Goal: Task Accomplishment & Management: Manage account settings

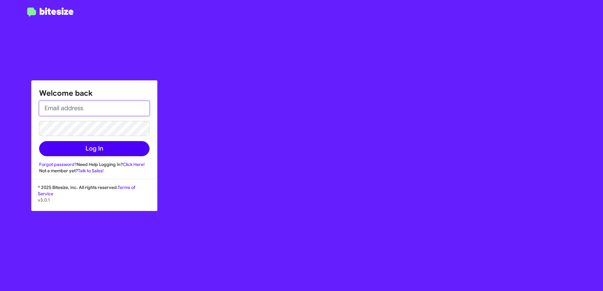
type input "[EMAIL_ADDRESS][DOMAIN_NAME]"
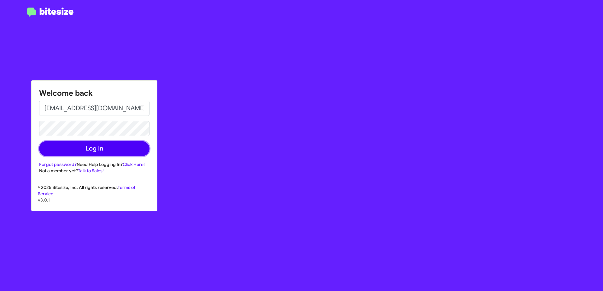
click at [86, 149] on button "Log In" at bounding box center [94, 148] width 110 height 15
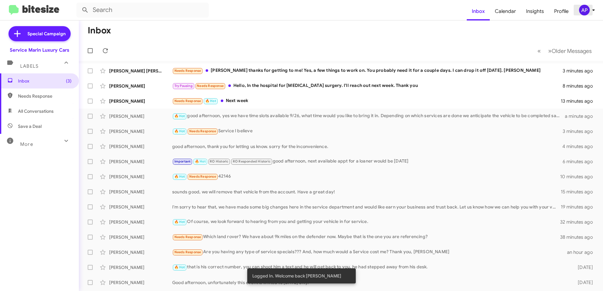
click at [583, 11] on div "AP" at bounding box center [584, 10] width 11 height 11
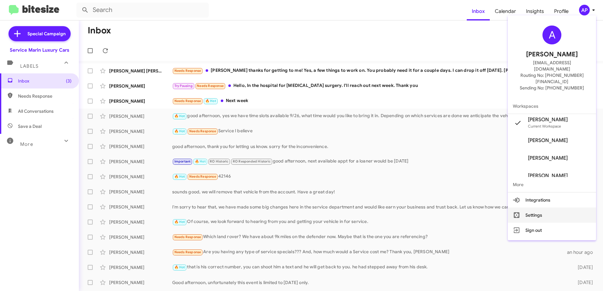
click at [541, 208] on button "Settings" at bounding box center [551, 215] width 88 height 15
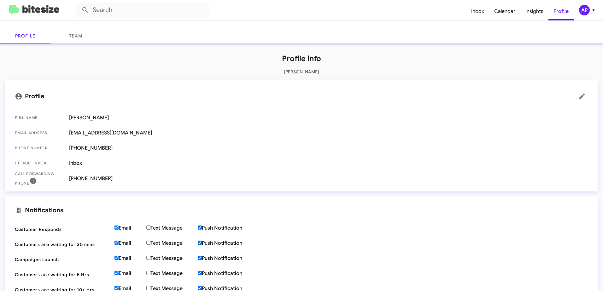
scroll to position [95, 0]
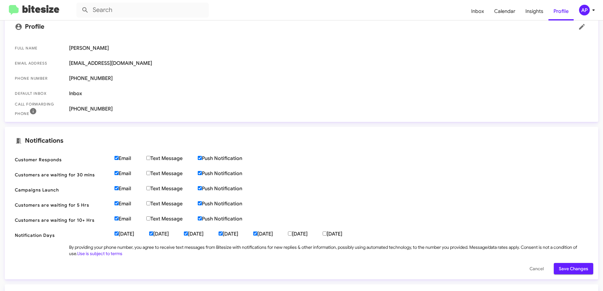
click at [116, 158] on input "Email" at bounding box center [116, 158] width 4 height 4
checkbox input "false"
click at [118, 172] on input "Email" at bounding box center [116, 173] width 4 height 4
checkbox input "false"
click at [116, 187] on input "Email" at bounding box center [116, 188] width 4 height 4
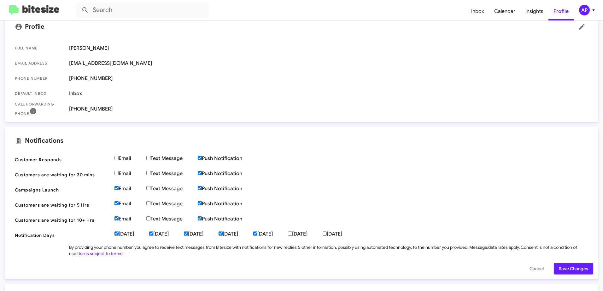
checkbox input "false"
click at [116, 205] on input "Email" at bounding box center [116, 203] width 4 height 4
checkbox input "false"
click at [116, 220] on input "Email" at bounding box center [116, 218] width 4 height 4
checkbox input "false"
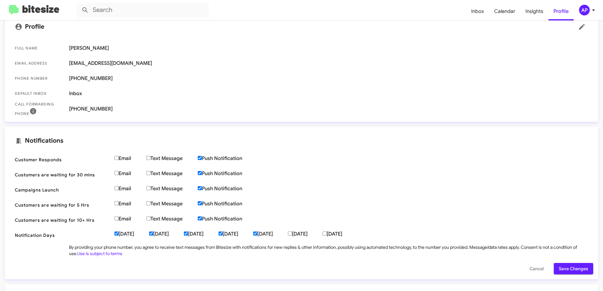
click at [208, 157] on label "Push Notification" at bounding box center [228, 158] width 60 height 6
click at [202, 157] on input "Push Notification" at bounding box center [200, 158] width 4 height 4
checkbox input "false"
click at [208, 171] on label "Push Notification" at bounding box center [228, 173] width 60 height 6
click at [202, 171] on input "Push Notification" at bounding box center [200, 173] width 4 height 4
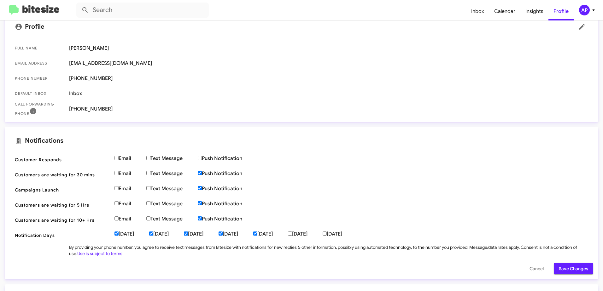
checkbox input "false"
click at [210, 187] on label "Push Notification" at bounding box center [228, 189] width 60 height 6
click at [202, 187] on input "Push Notification" at bounding box center [200, 188] width 4 height 4
checkbox input "false"
click at [210, 200] on span "Customers are waiting for 5 Hrs Email Text Message Push Notification" at bounding box center [301, 205] width 583 height 15
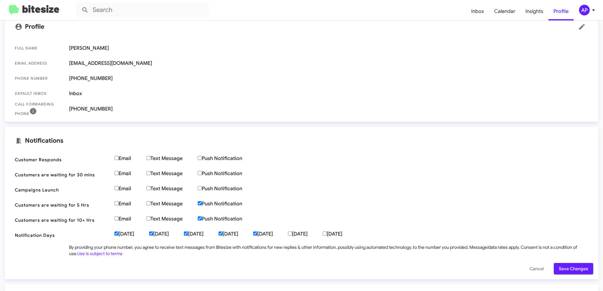
click at [208, 204] on label "Push Notification" at bounding box center [228, 204] width 60 height 6
click at [202, 204] on input "Push Notification" at bounding box center [200, 203] width 4 height 4
checkbox input "false"
click at [209, 219] on label "Push Notification" at bounding box center [228, 219] width 60 height 6
click at [202, 219] on input "Push Notification" at bounding box center [200, 218] width 4 height 4
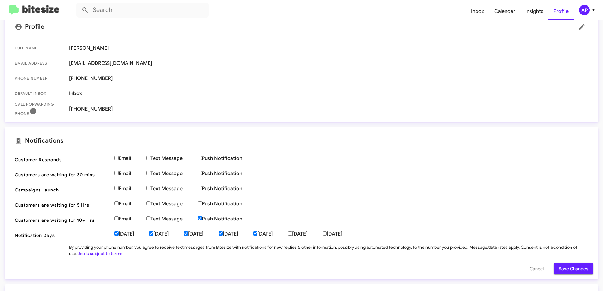
checkbox input "false"
click at [125, 238] on span "Notification Days [DATE] [DATE] [DATE] [DATE] [DATE] [DATE] [DATE]" at bounding box center [301, 235] width 583 height 15
click at [159, 235] on label "[DATE]" at bounding box center [166, 234] width 35 height 6
click at [153, 235] on input "[DATE]" at bounding box center [151, 234] width 4 height 4
checkbox input "false"
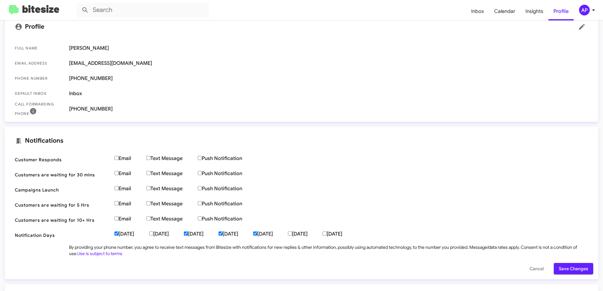
click at [127, 236] on label "[DATE]" at bounding box center [131, 234] width 35 height 6
click at [118, 236] on input "[DATE]" at bounding box center [116, 234] width 4 height 4
checkbox input "false"
click at [199, 234] on label "[DATE]" at bounding box center [201, 234] width 35 height 6
click at [188, 234] on input "[DATE]" at bounding box center [186, 234] width 4 height 4
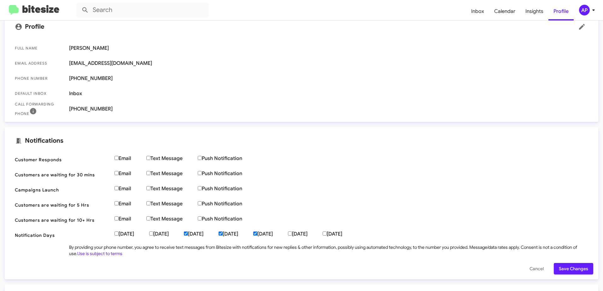
checkbox input "false"
click at [245, 232] on label "[DATE]" at bounding box center [235, 234] width 35 height 6
click at [222, 232] on input "[DATE]" at bounding box center [220, 234] width 4 height 4
checkbox input "false"
click at [288, 232] on label "[DATE]" at bounding box center [270, 234] width 35 height 6
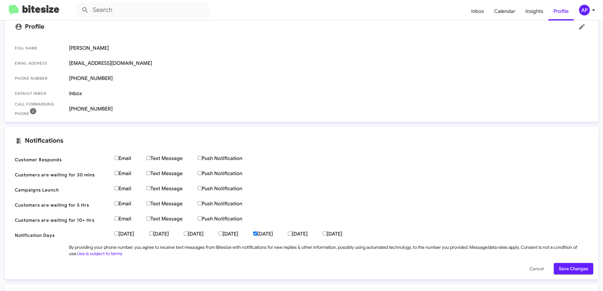
click at [257, 232] on input "[DATE]" at bounding box center [255, 234] width 4 height 4
checkbox input "false"
click at [564, 264] on span "Save Changes" at bounding box center [572, 268] width 29 height 11
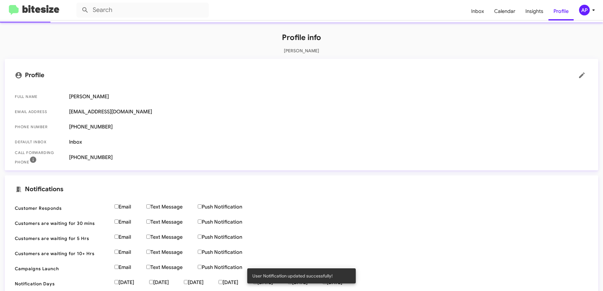
scroll to position [0, 0]
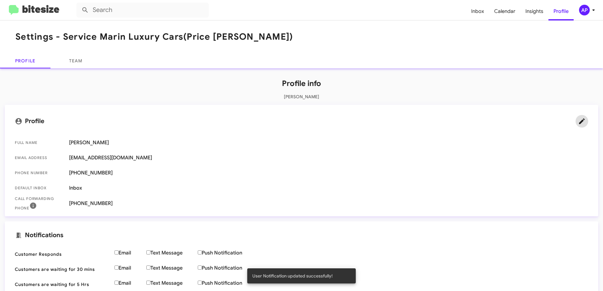
click at [578, 119] on icon at bounding box center [582, 122] width 8 height 8
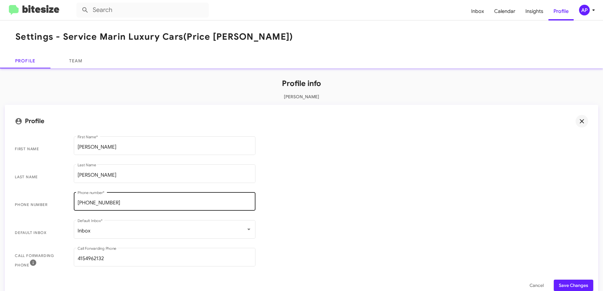
click at [151, 198] on div "[PHONE_NUMBER] Phone number *" at bounding box center [165, 201] width 174 height 20
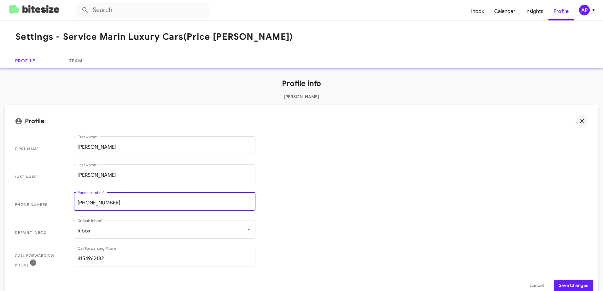
click at [101, 201] on input "[PHONE_NUMBER]" at bounding box center [165, 203] width 174 height 6
type input "[PHONE_NUMBER]"
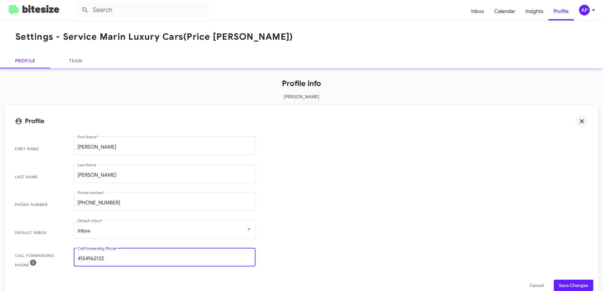
click at [112, 258] on input "4154962132" at bounding box center [165, 259] width 174 height 6
type input "4154962150"
click at [259, 245] on span "Default Inbox Inbox Default Inbox *" at bounding box center [301, 233] width 583 height 28
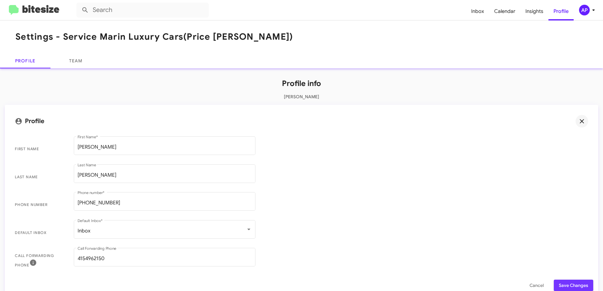
click at [560, 284] on span "Save Changes" at bounding box center [572, 285] width 29 height 11
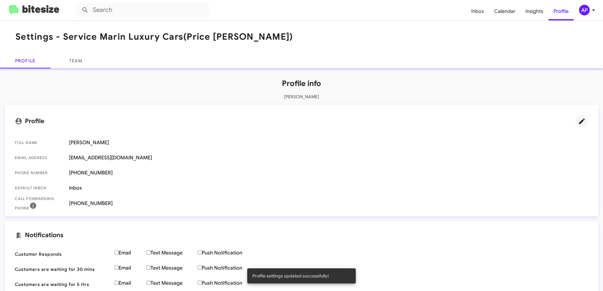
click at [584, 7] on div "AP" at bounding box center [584, 10] width 11 height 11
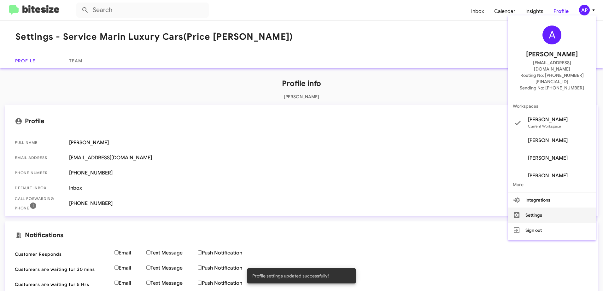
click at [540, 208] on button "Settings" at bounding box center [551, 215] width 88 height 15
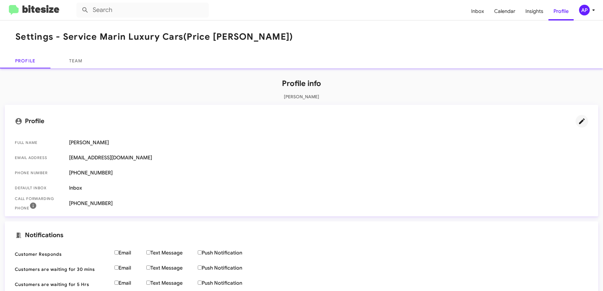
click at [86, 172] on span "[PHONE_NUMBER]" at bounding box center [328, 173] width 519 height 6
click at [201, 35] on span "(Price [PERSON_NAME])" at bounding box center [238, 36] width 110 height 11
drag, startPoint x: 201, startPoint y: 35, endPoint x: 221, endPoint y: 64, distance: 34.5
click at [221, 64] on div "Profile Team" at bounding box center [301, 60] width 603 height 15
